Goal: Task Accomplishment & Management: Use online tool/utility

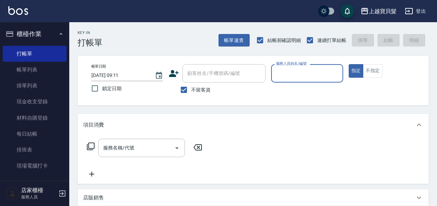
click at [305, 64] on label "服務人員姓名/編號" at bounding box center [291, 63] width 30 height 5
click at [305, 67] on input "服務人員姓名/編號" at bounding box center [306, 73] width 65 height 12
click at [319, 74] on input "服務人員姓名/編號" at bounding box center [306, 73] width 65 height 12
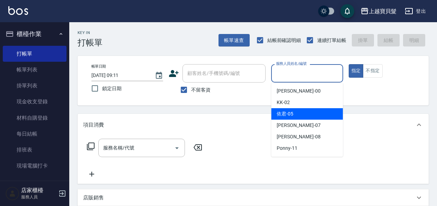
click at [307, 114] on div "依君 -05" at bounding box center [307, 113] width 72 height 11
type input "依君-05"
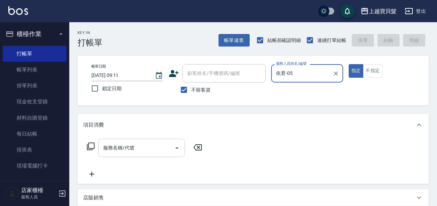
click at [154, 148] on input "服務名稱/代號" at bounding box center [136, 148] width 70 height 12
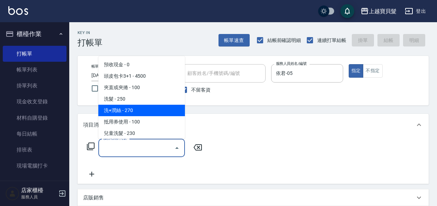
click at [159, 106] on span "洗+潤絲 - 270" at bounding box center [141, 110] width 87 height 11
type input "洗+潤絲(102)"
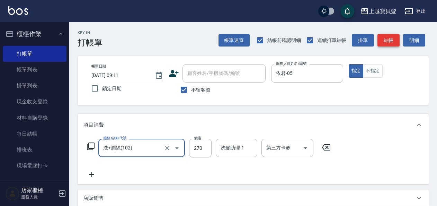
click at [392, 42] on button "結帳" at bounding box center [388, 40] width 22 height 13
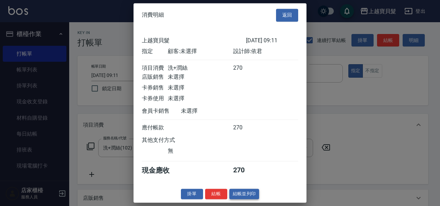
click at [248, 199] on button "結帳並列印" at bounding box center [245, 193] width 30 height 11
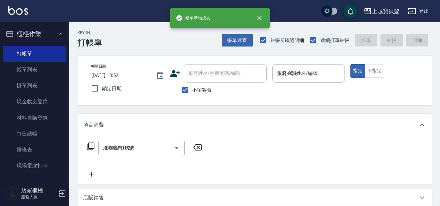
type input "[DATE] 13:52"
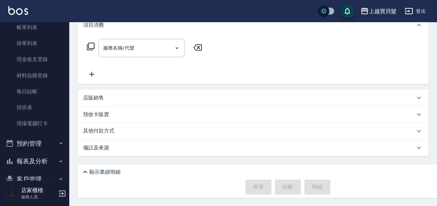
scroll to position [75, 0]
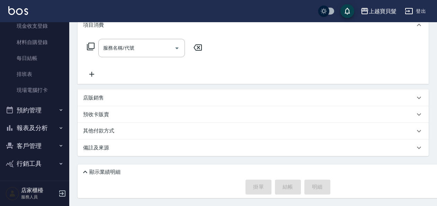
click at [42, 108] on button "預約管理" at bounding box center [35, 110] width 64 height 18
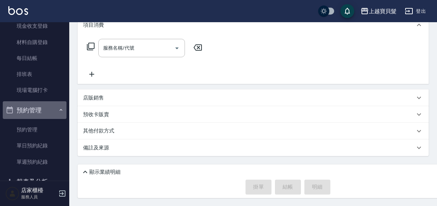
click at [41, 109] on button "預約管理" at bounding box center [35, 110] width 64 height 18
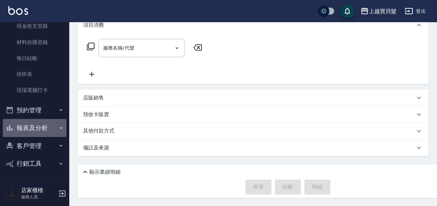
click at [35, 132] on button "報表及分析" at bounding box center [35, 128] width 64 height 18
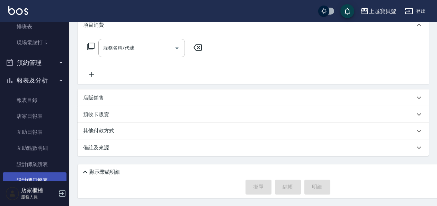
scroll to position [145, 0]
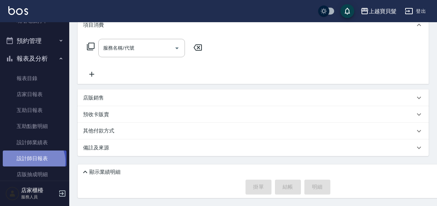
click at [32, 161] on link "設計師日報表" at bounding box center [35, 158] width 64 height 16
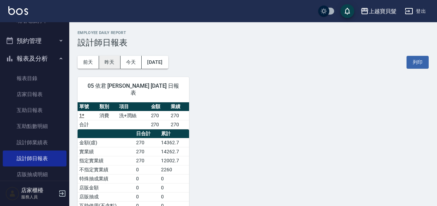
click at [112, 61] on button "昨天" at bounding box center [109, 62] width 21 height 13
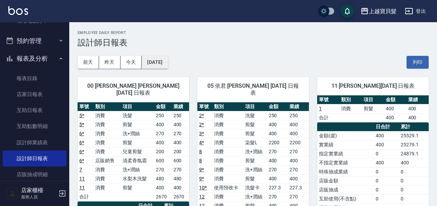
click at [151, 59] on button "[DATE]" at bounding box center [155, 62] width 26 height 13
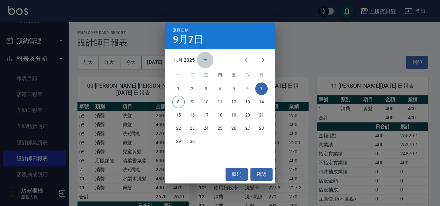
click at [203, 61] on icon "calendar view is open, switch to year view" at bounding box center [205, 60] width 8 height 8
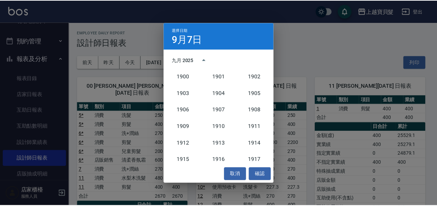
scroll to position [641, 0]
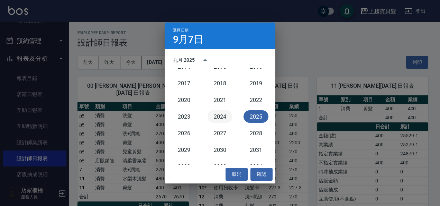
click at [229, 115] on button "2024" at bounding box center [220, 116] width 25 height 12
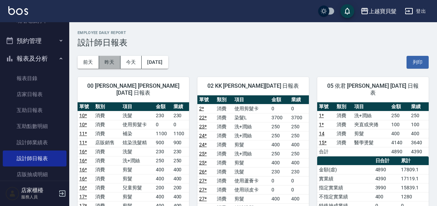
click at [106, 64] on button "昨天" at bounding box center [109, 62] width 21 height 13
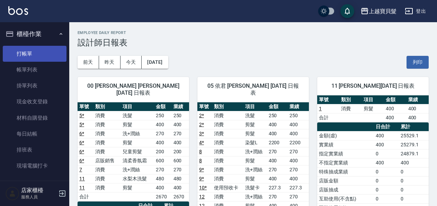
click at [16, 46] on link "打帳單" at bounding box center [35, 54] width 64 height 16
